Goal: Task Accomplishment & Management: Manage account settings

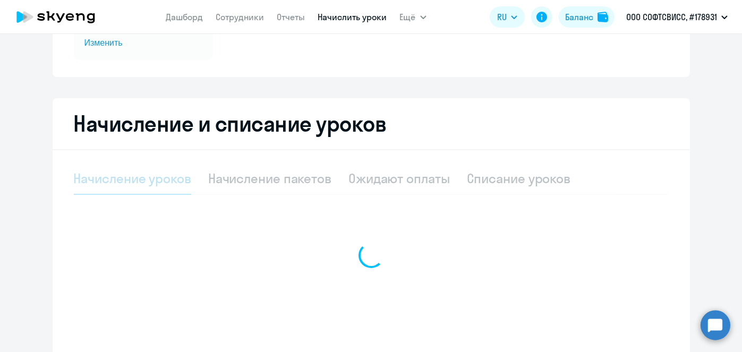
scroll to position [171, 0]
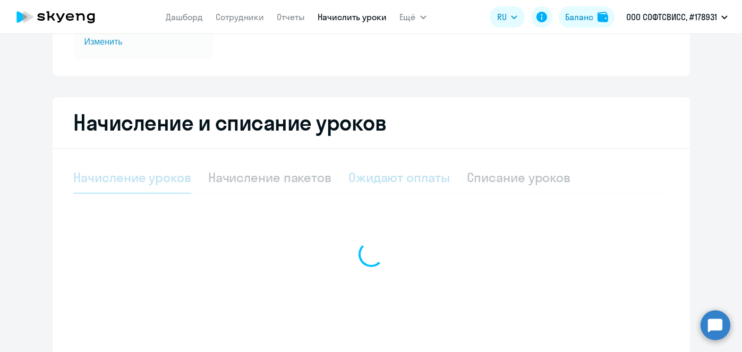
select select "10"
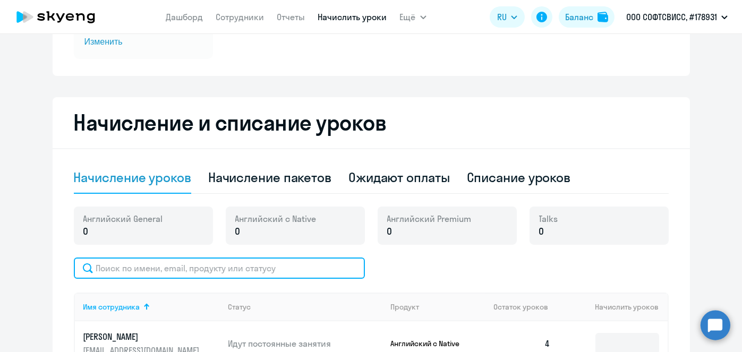
click at [245, 266] on input "text" at bounding box center [219, 268] width 291 height 21
paste input "Hushchyn"
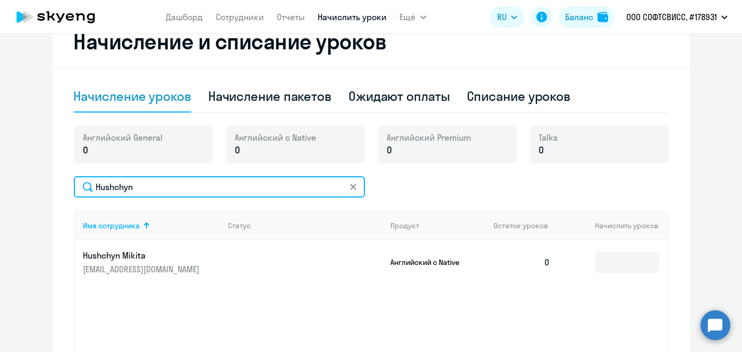
scroll to position [260, 0]
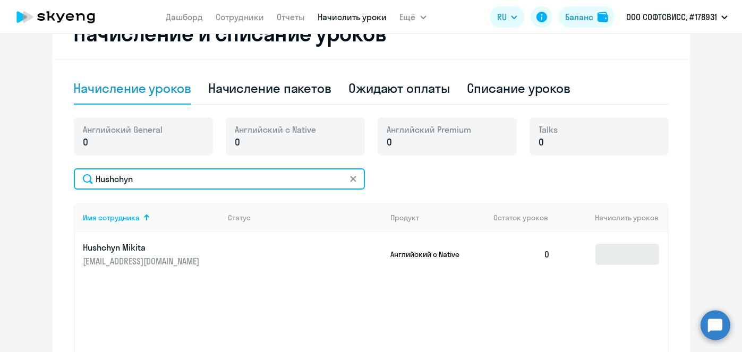
type input "Hushchyn"
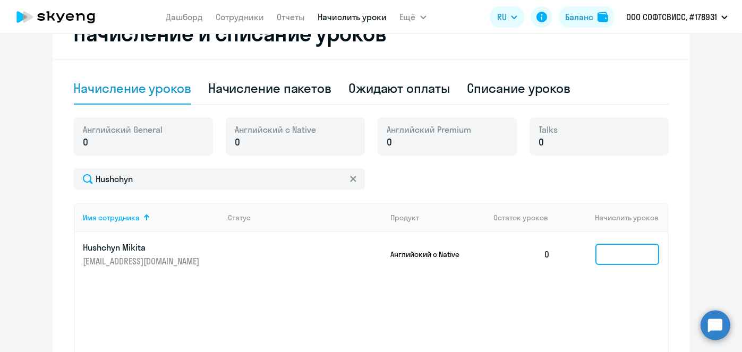
click at [622, 244] on input at bounding box center [628, 254] width 64 height 21
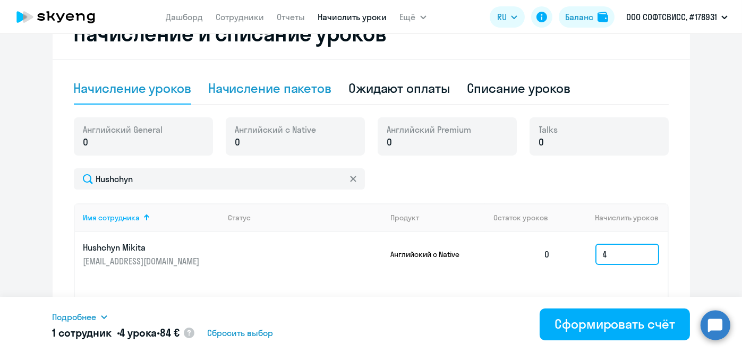
type input "4"
click at [269, 80] on div "Начисление пакетов" at bounding box center [269, 88] width 123 height 17
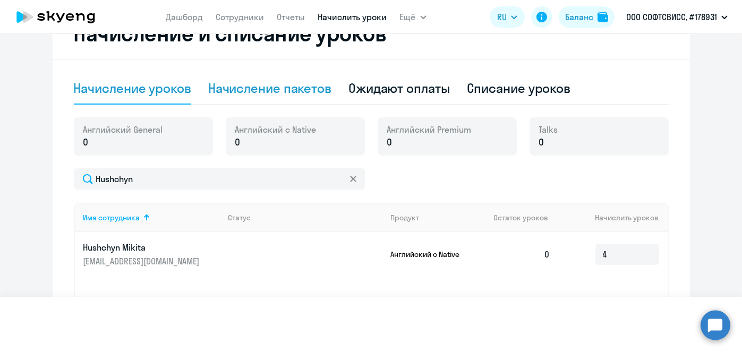
select select "10"
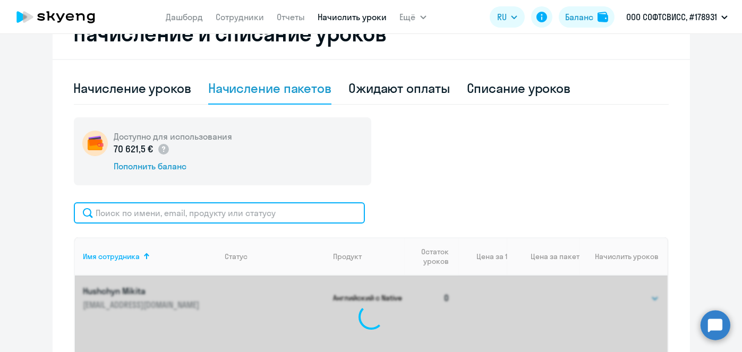
click at [241, 209] on input "text" at bounding box center [219, 212] width 291 height 21
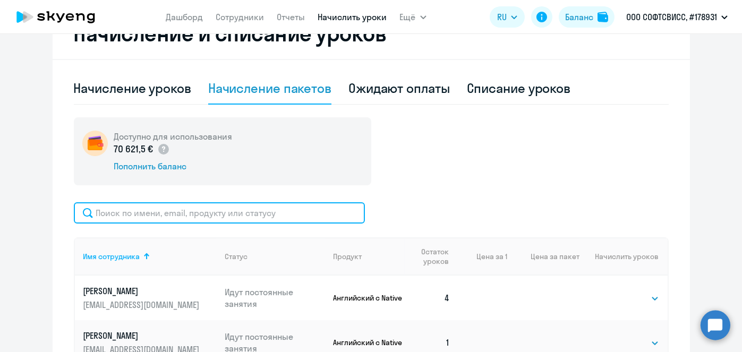
paste input "Hushchyn"
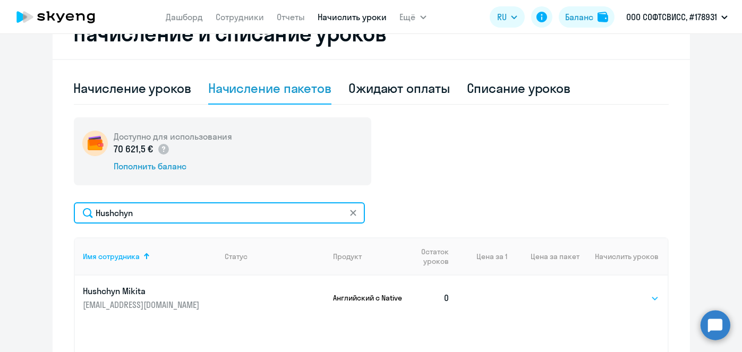
type input "Hushchyn"
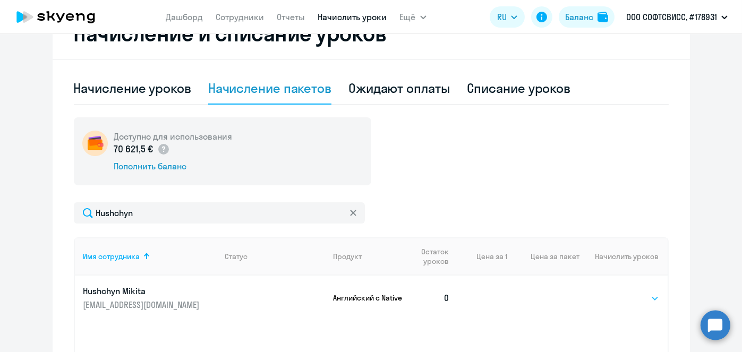
click at [635, 297] on select "Выбрать 1 4 5 9 10 13" at bounding box center [638, 298] width 44 height 13
select select "4"
click at [616, 292] on select "Выбрать 1 4 5 9 10 13" at bounding box center [638, 298] width 44 height 13
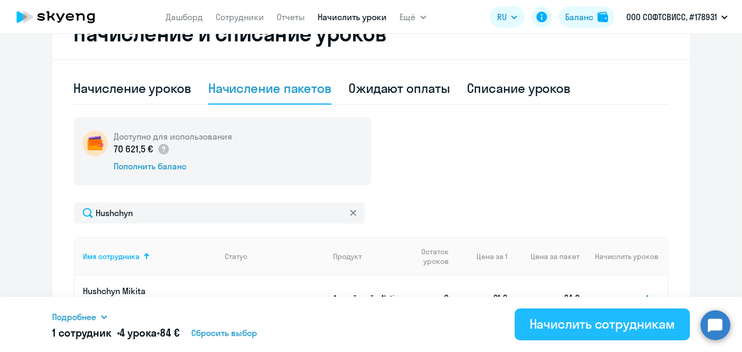
click at [611, 318] on div "Начислить сотрудникам" at bounding box center [603, 324] width 146 height 17
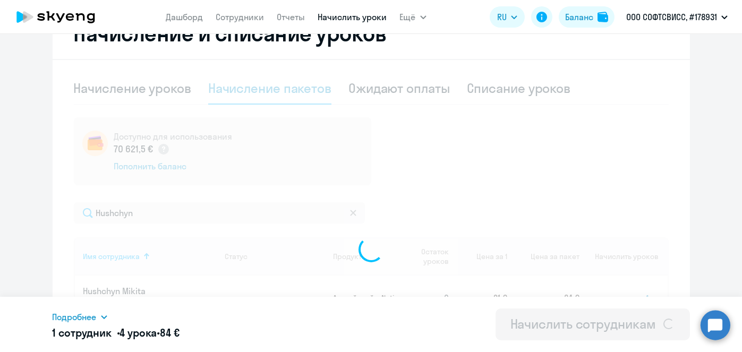
select select
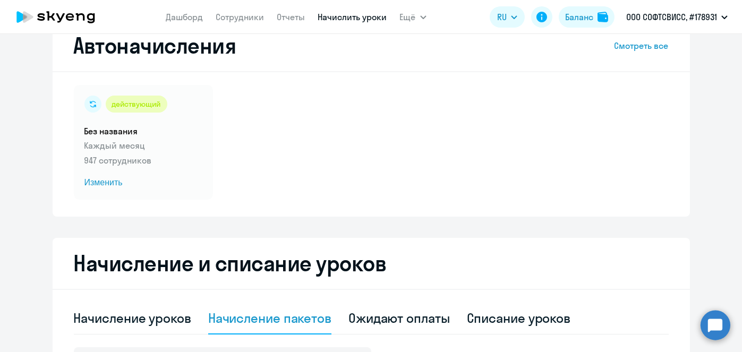
scroll to position [27, 0]
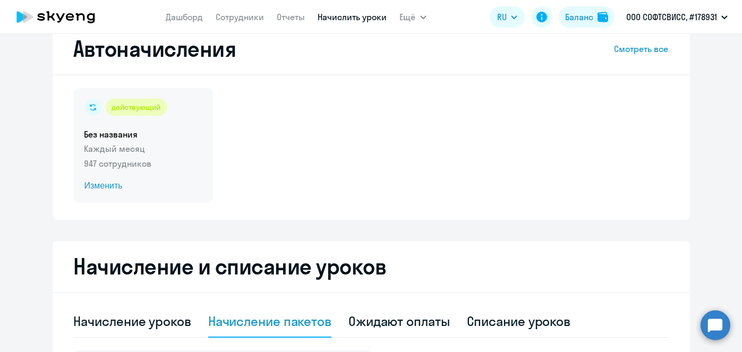
click at [102, 188] on span "Изменить" at bounding box center [143, 186] width 118 height 13
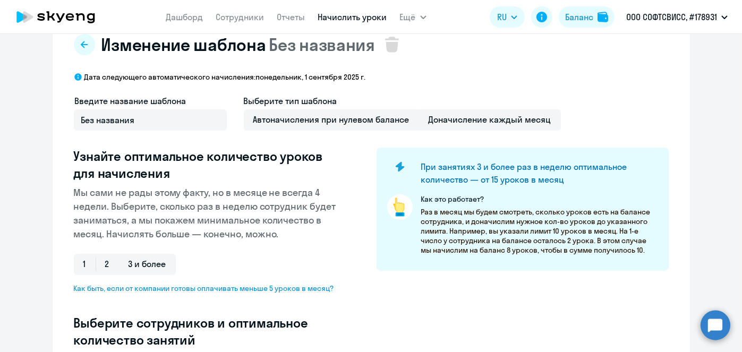
select select "10"
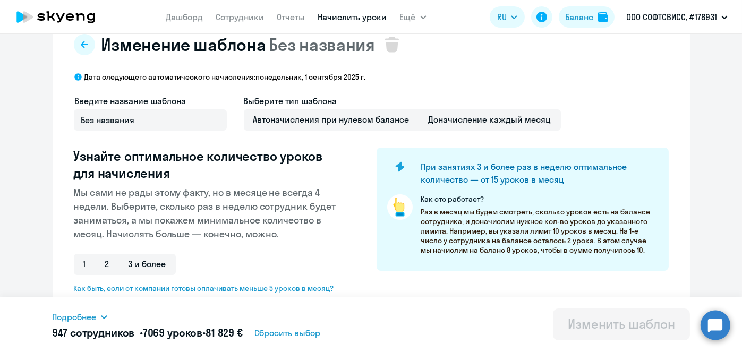
scroll to position [306, 0]
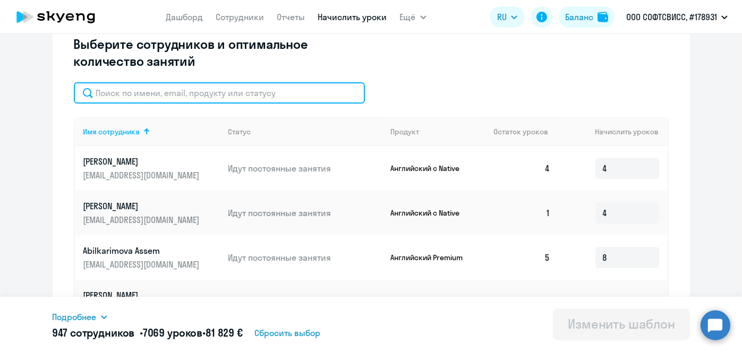
click at [274, 95] on input "text" at bounding box center [219, 92] width 291 height 21
paste input "Hushchyn"
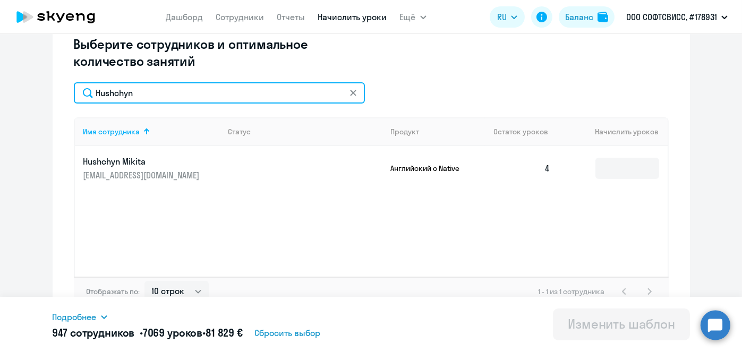
type input "Hushchyn"
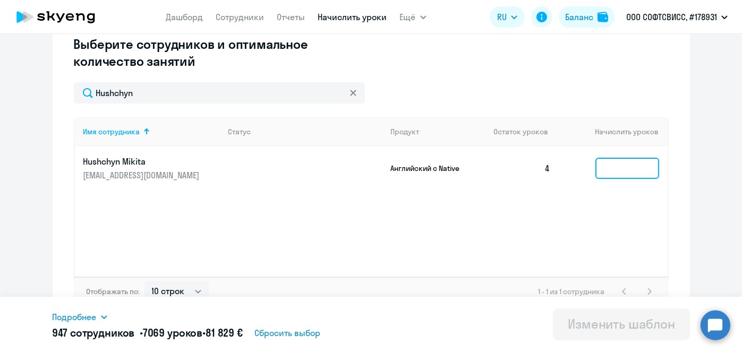
click at [606, 172] on input at bounding box center [628, 168] width 64 height 21
type input "4"
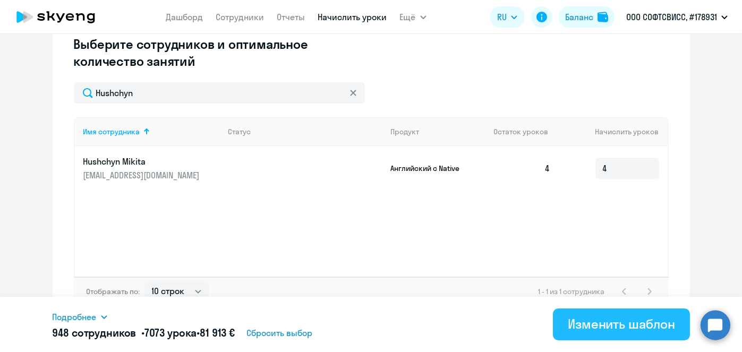
click at [632, 327] on div "Изменить шаблон" at bounding box center [621, 324] width 107 height 17
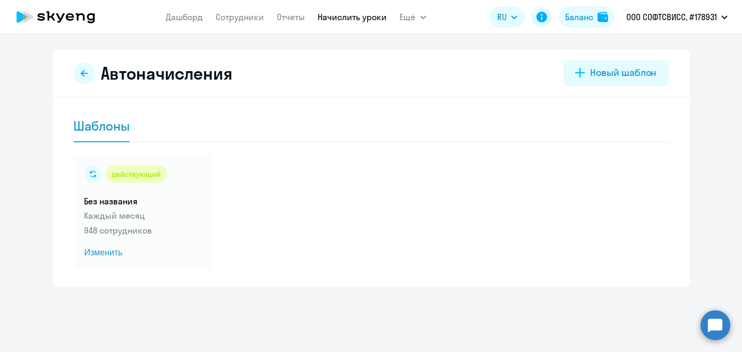
click at [333, 18] on link "Начислить уроки" at bounding box center [352, 17] width 69 height 11
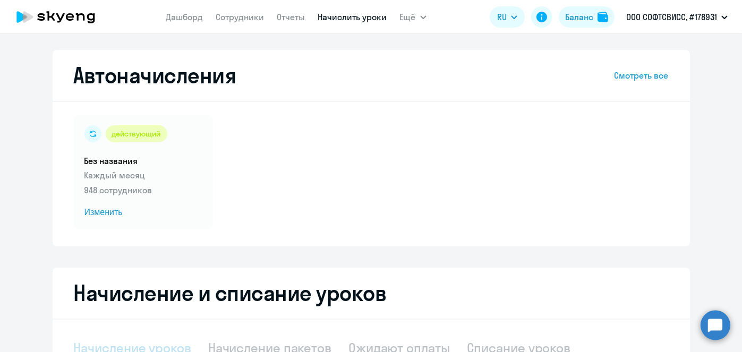
select select "10"
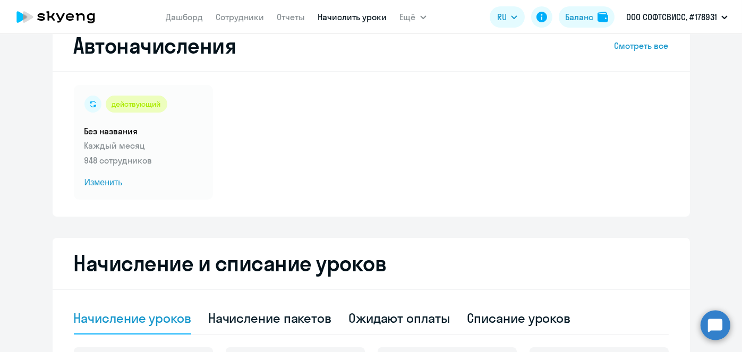
scroll to position [56, 0]
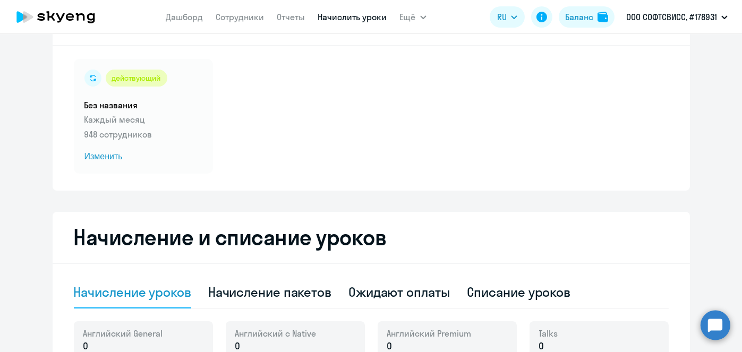
click at [346, 19] on link "Начислить уроки" at bounding box center [352, 17] width 69 height 11
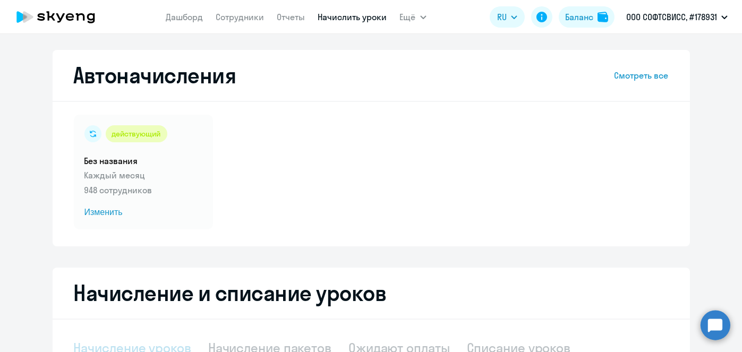
select select "10"
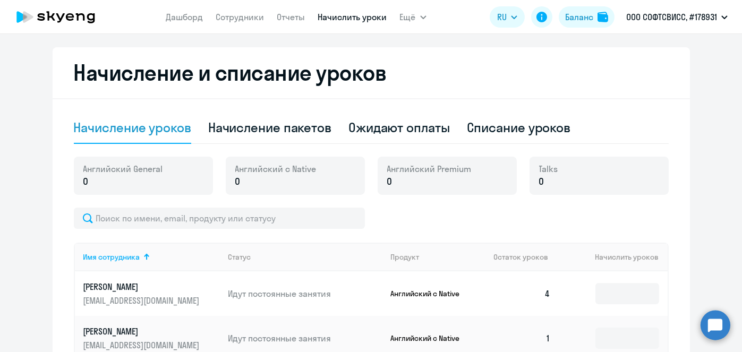
scroll to position [289, 0]
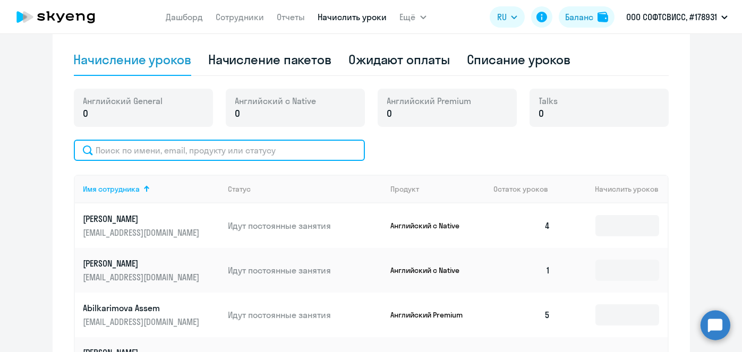
click at [317, 143] on input "text" at bounding box center [219, 150] width 291 height 21
paste input "[PERSON_NAME]"
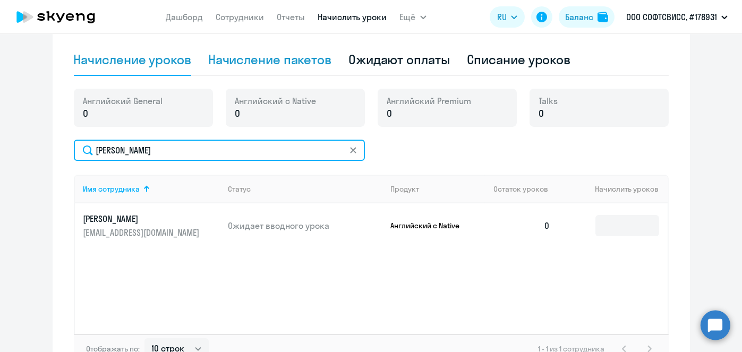
type input "[PERSON_NAME]"
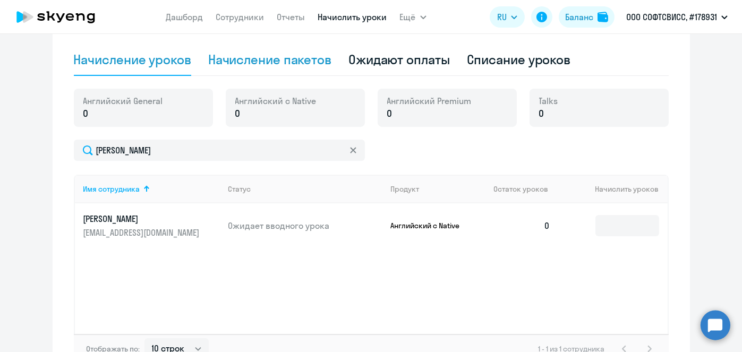
click at [293, 57] on div "Начисление пакетов" at bounding box center [269, 59] width 123 height 17
select select "10"
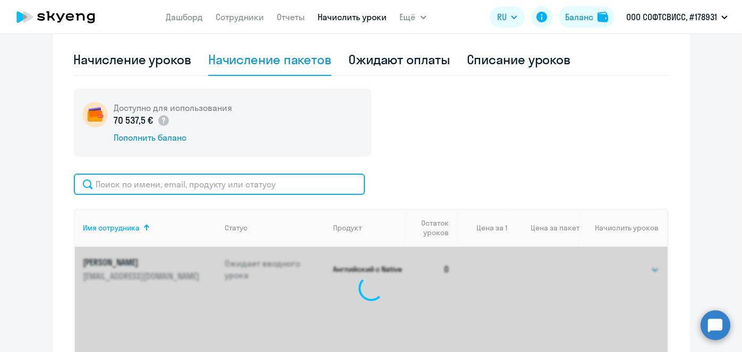
click at [265, 188] on input "text" at bounding box center [219, 184] width 291 height 21
paste input "[PERSON_NAME]"
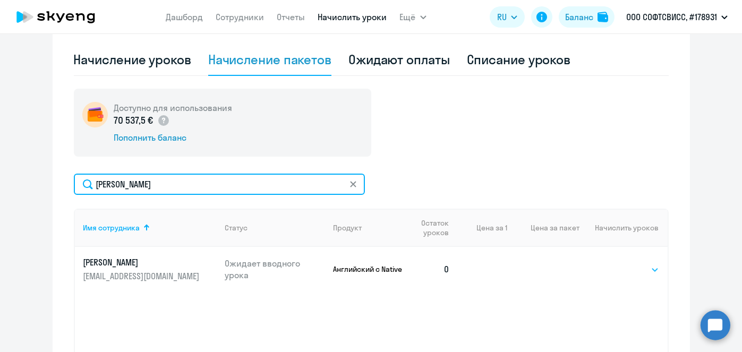
type input "[PERSON_NAME]"
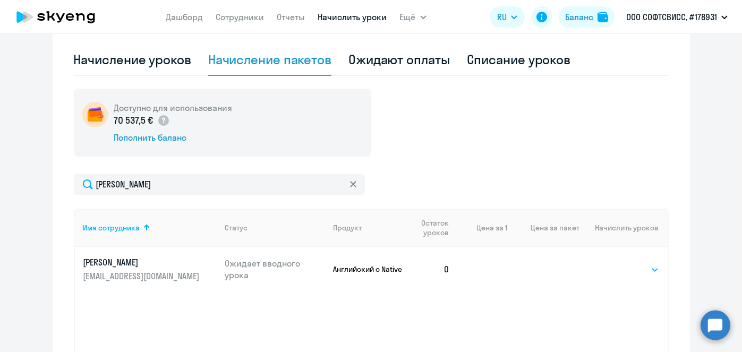
click at [642, 268] on select "Выбрать 1 4 5 9 10 13" at bounding box center [638, 270] width 44 height 13
select select "4"
click at [616, 264] on select "Выбрать 1 4 5 9 10 13" at bounding box center [638, 270] width 44 height 13
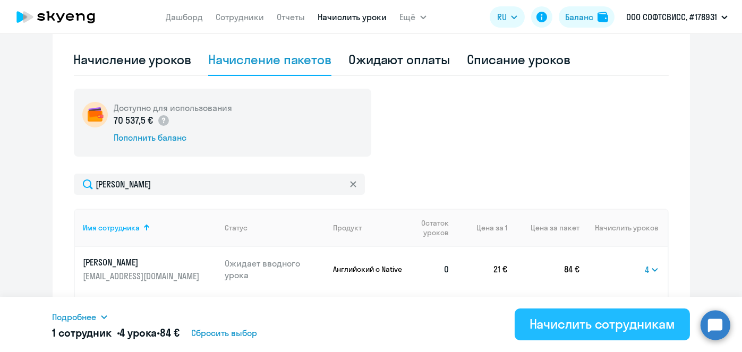
click at [612, 327] on div "Начислить сотрудникам" at bounding box center [603, 324] width 146 height 17
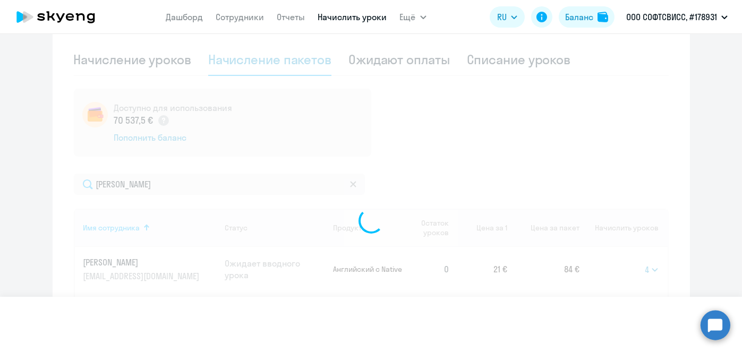
select select
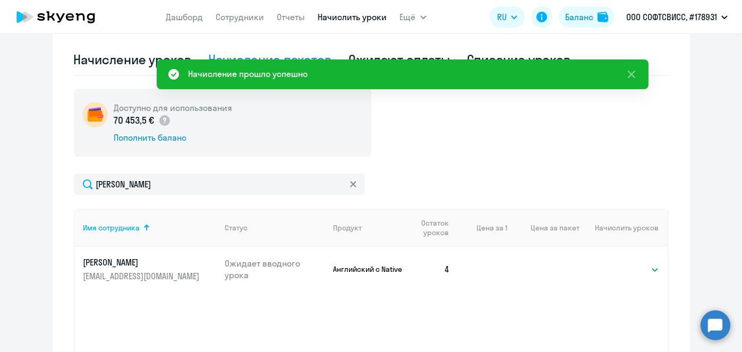
scroll to position [10, 0]
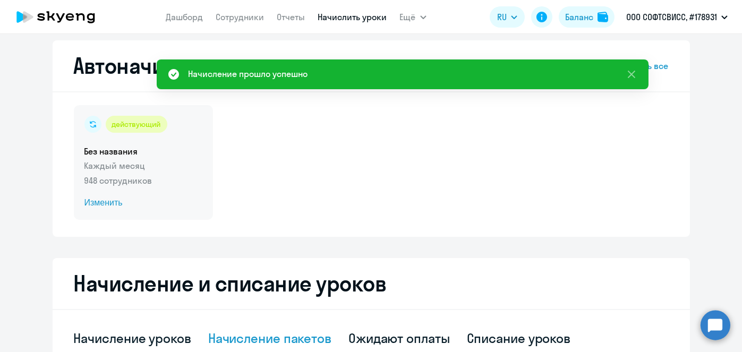
click at [98, 203] on span "Изменить" at bounding box center [143, 203] width 118 height 13
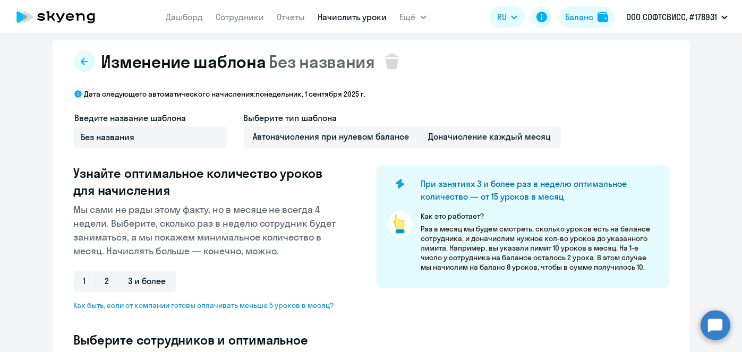
scroll to position [289, 0]
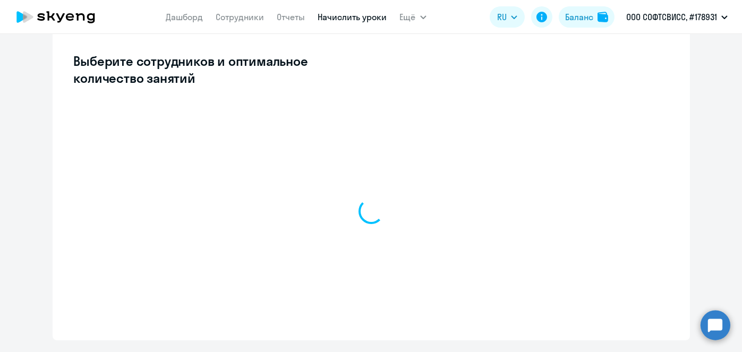
select select "10"
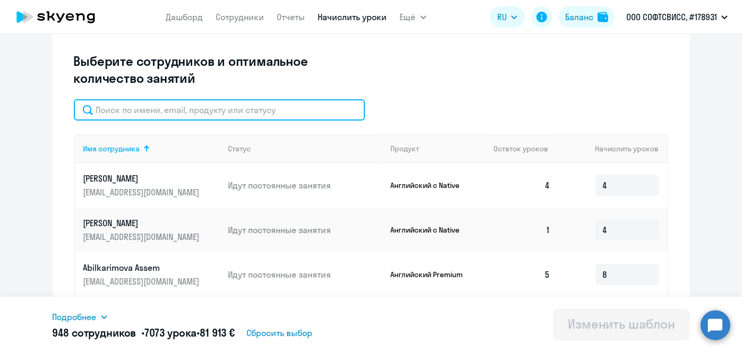
click at [240, 109] on input "text" at bounding box center [219, 109] width 291 height 21
paste input "[PERSON_NAME]"
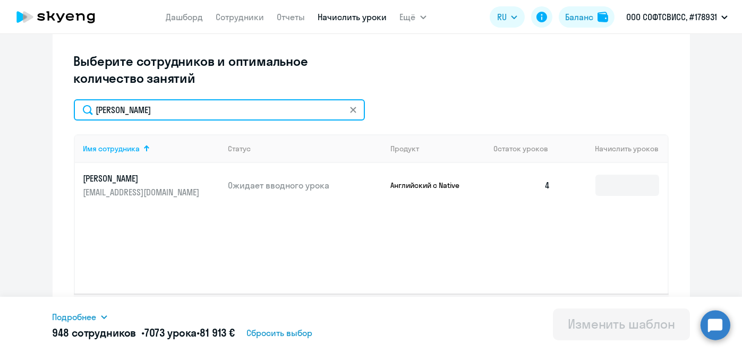
type input "[PERSON_NAME]"
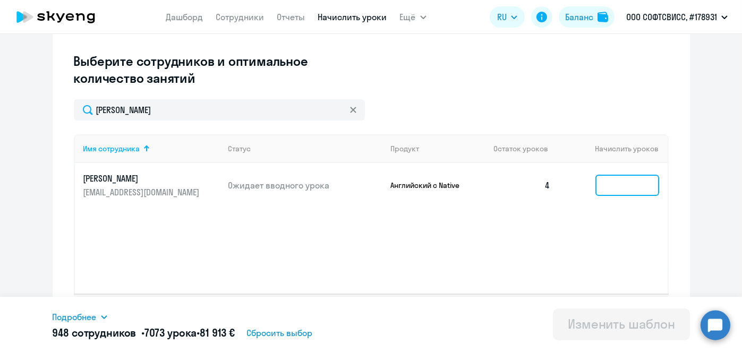
click at [611, 183] on input at bounding box center [628, 185] width 64 height 21
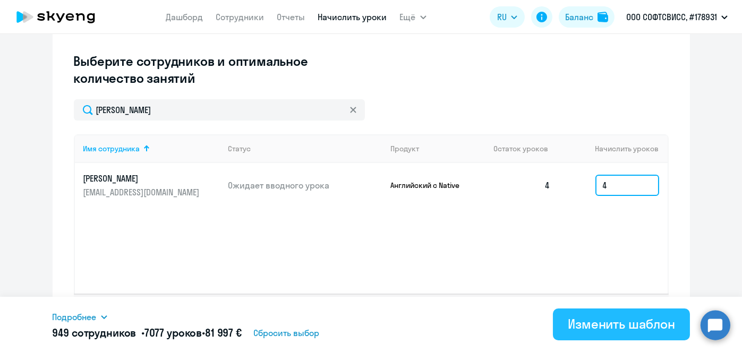
type input "4"
click at [621, 332] on div "Изменить шаблон" at bounding box center [621, 324] width 107 height 17
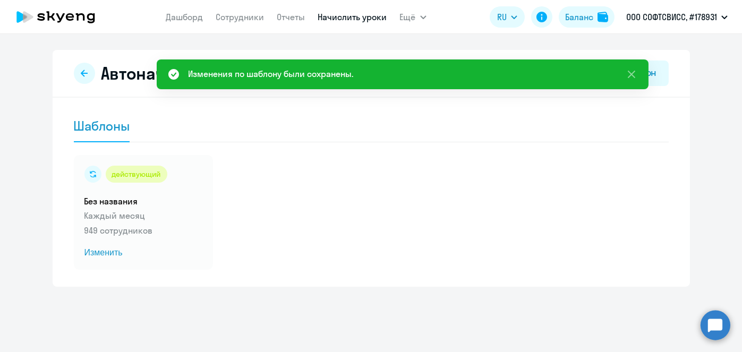
click at [363, 17] on link "Начислить уроки" at bounding box center [352, 17] width 69 height 11
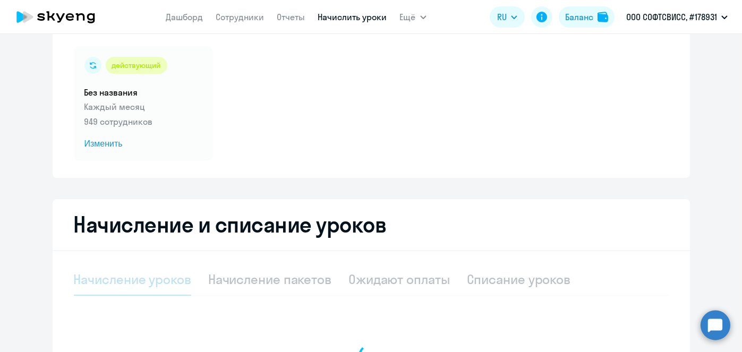
scroll to position [18, 0]
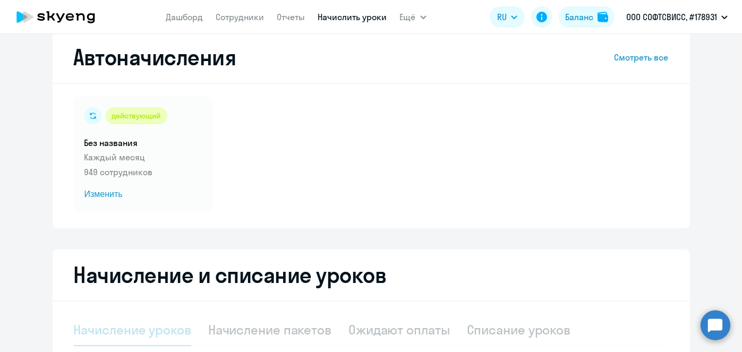
select select "10"
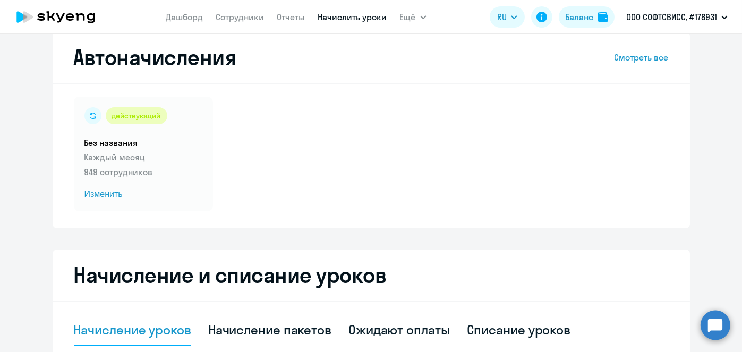
scroll to position [0, 0]
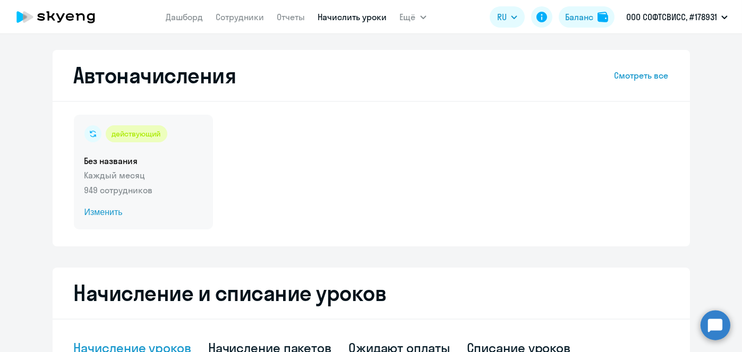
click at [105, 214] on span "Изменить" at bounding box center [143, 212] width 118 height 13
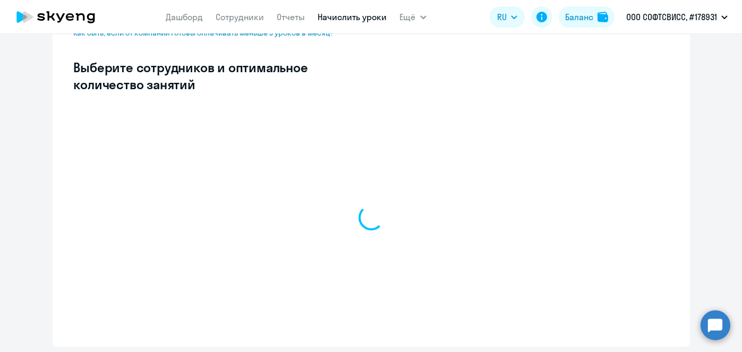
scroll to position [283, 0]
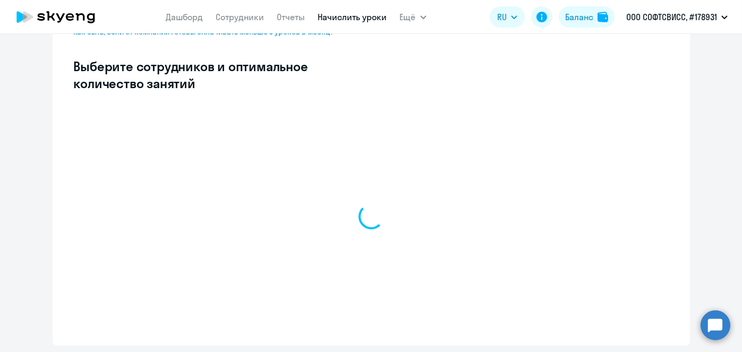
select select "10"
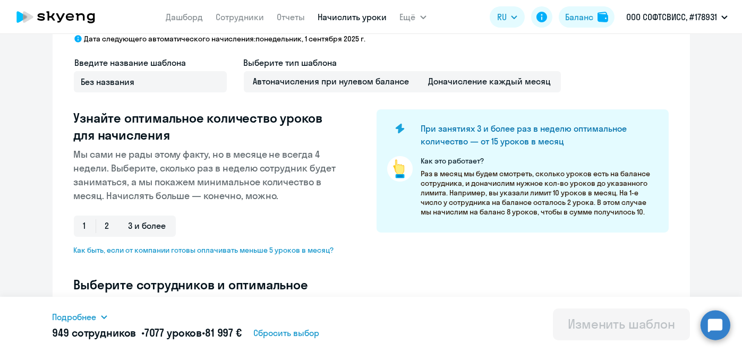
scroll to position [0, 0]
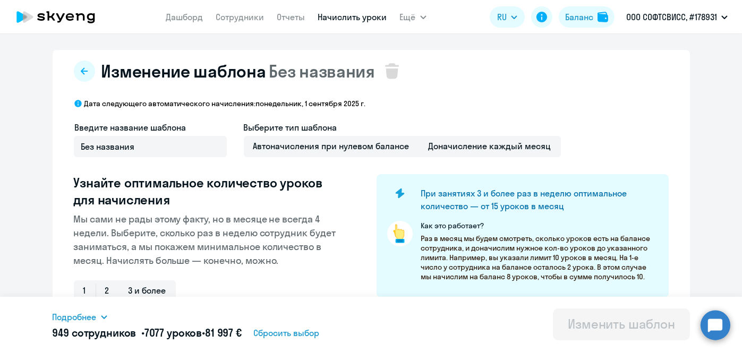
click at [357, 16] on link "Начислить уроки" at bounding box center [352, 17] width 69 height 11
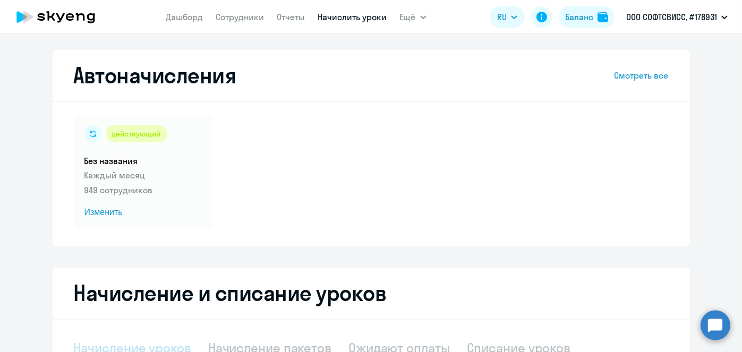
select select "10"
